Goal: Task Accomplishment & Management: Use online tool/utility

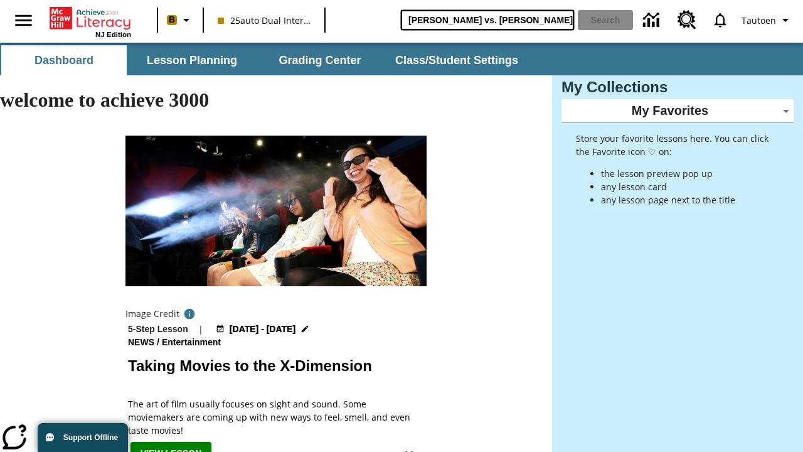
type input "[PERSON_NAME] vs. [PERSON_NAME]"
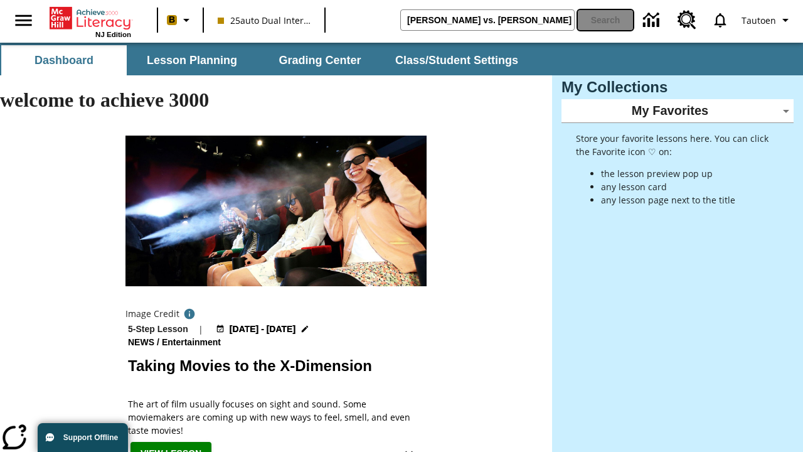
click at [605, 20] on button "Search" at bounding box center [605, 20] width 55 height 20
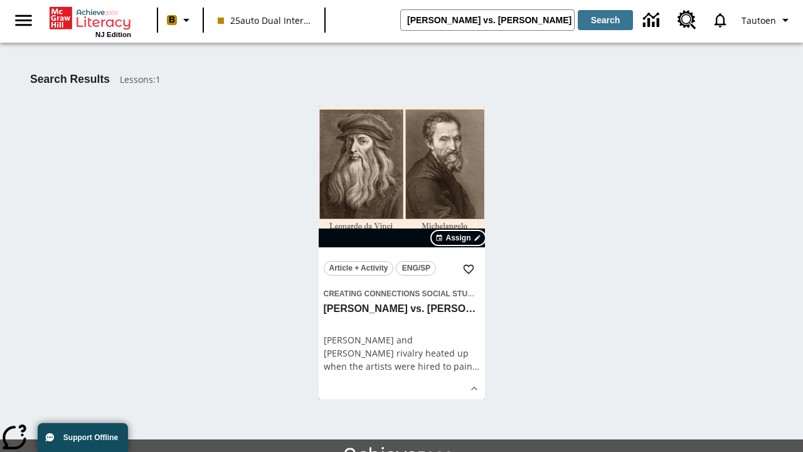
click at [459, 238] on span "Assign" at bounding box center [457, 237] width 25 height 11
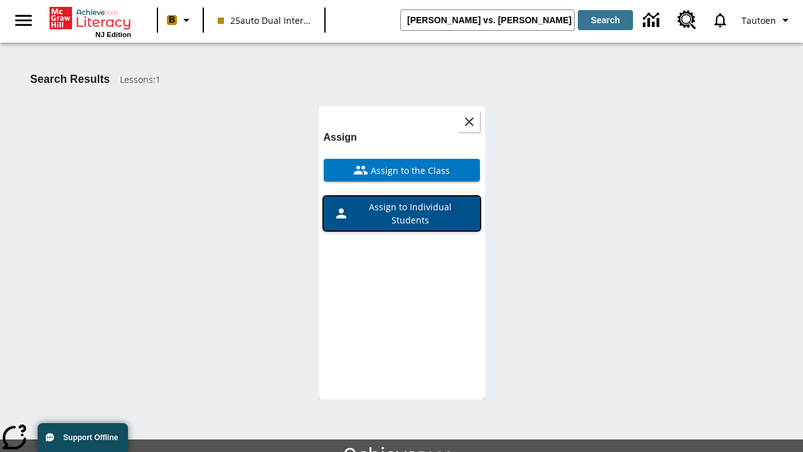
click at [402, 200] on span "Assign to Individual Students" at bounding box center [409, 213] width 121 height 26
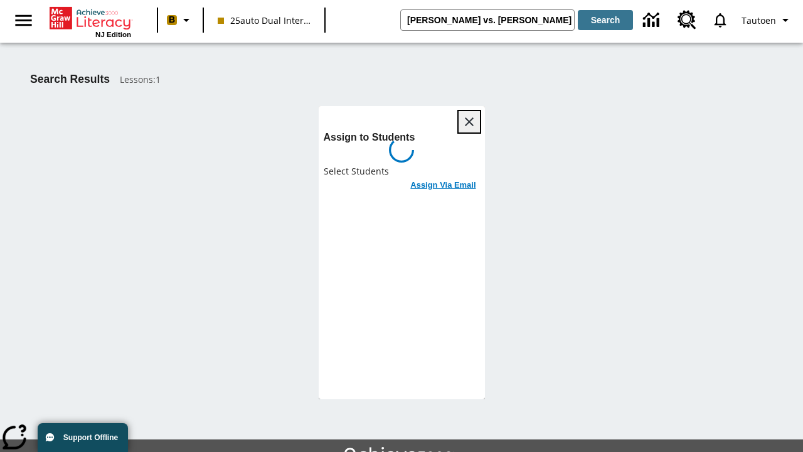
scroll to position [68, 0]
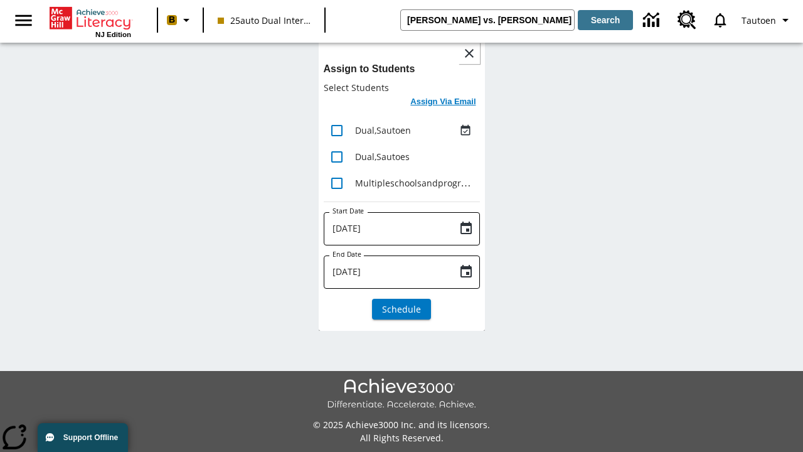
click at [336, 130] on input "lesson details" at bounding box center [337, 130] width 26 height 26
checkbox input "true"
click at [444, 103] on h6 "Assign Via Email" at bounding box center [442, 102] width 65 height 14
